Goal: Task Accomplishment & Management: Use online tool/utility

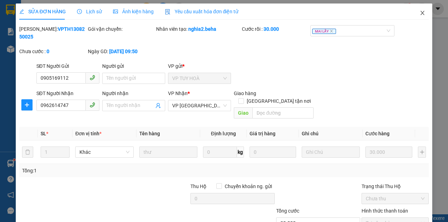
click at [421, 12] on icon "close" at bounding box center [423, 13] width 6 height 6
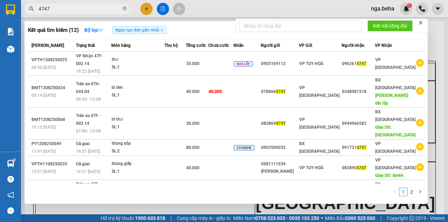
click at [53, 9] on input "4747" at bounding box center [80, 9] width 83 height 8
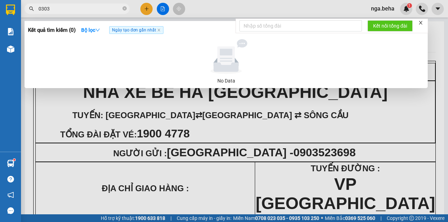
click at [62, 14] on div at bounding box center [224, 111] width 448 height 222
click at [64, 8] on input "0303" at bounding box center [80, 9] width 83 height 8
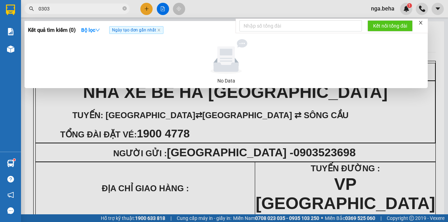
click at [64, 8] on input "0303" at bounding box center [80, 9] width 83 height 8
click at [70, 7] on input "0906820303" at bounding box center [80, 9] width 83 height 8
type input "0906820303"
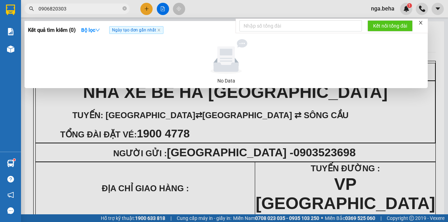
drag, startPoint x: 139, startPoint y: 111, endPoint x: 53, endPoint y: 56, distance: 102.8
click at [138, 111] on div at bounding box center [224, 111] width 448 height 222
